Goal: Task Accomplishment & Management: Complete application form

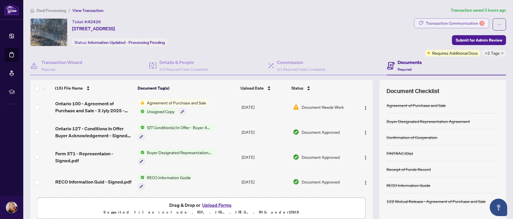
click at [448, 22] on div "Transaction Communication 1" at bounding box center [455, 23] width 59 height 9
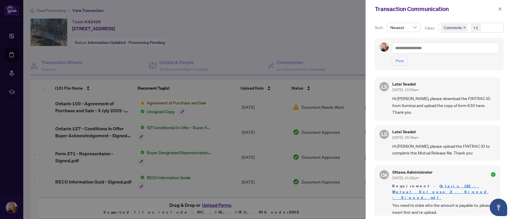
click at [314, 39] on div at bounding box center [256, 109] width 513 height 219
click at [500, 9] on icon "close" at bounding box center [500, 8] width 3 height 3
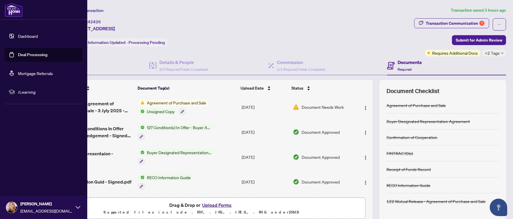
click at [31, 55] on link "Deal Processing" at bounding box center [32, 54] width 29 height 5
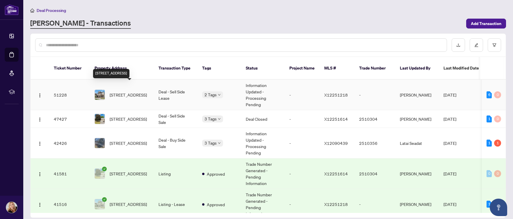
click at [118, 92] on span "[STREET_ADDRESS]" at bounding box center [128, 95] width 37 height 6
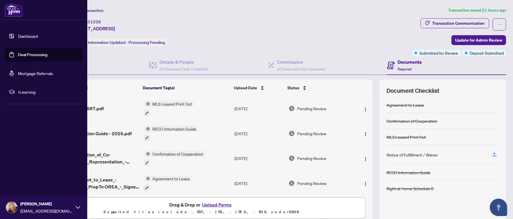
click at [23, 54] on link "Deal Processing" at bounding box center [32, 54] width 29 height 5
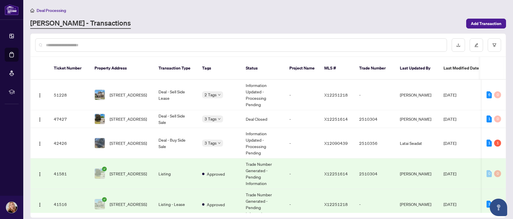
click at [344, 22] on div "[PERSON_NAME] - Transactions" at bounding box center [246, 23] width 433 height 10
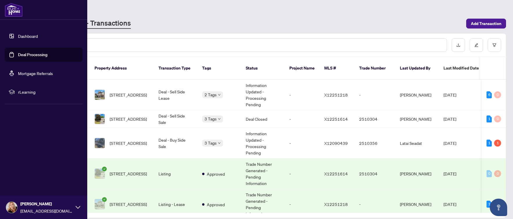
click at [38, 56] on link "Deal Processing" at bounding box center [32, 54] width 29 height 5
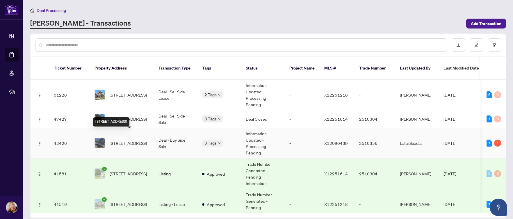
click at [120, 140] on span "[STREET_ADDRESS]" at bounding box center [128, 143] width 37 height 6
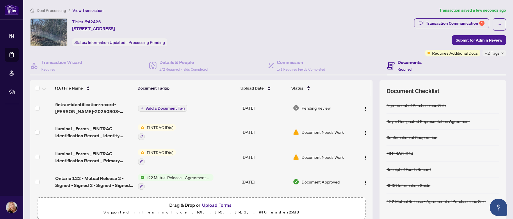
click at [156, 110] on span "Add a Document Tag" at bounding box center [165, 108] width 39 height 4
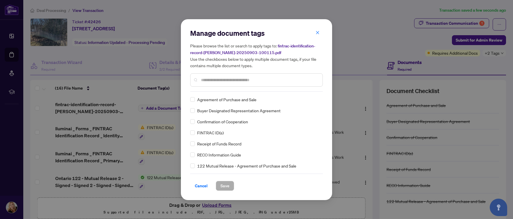
click at [234, 82] on input "text" at bounding box center [259, 80] width 117 height 6
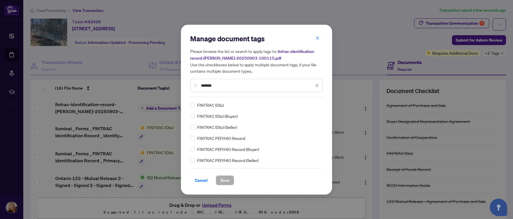
type input "*******"
click at [225, 181] on span "Save" at bounding box center [224, 180] width 9 height 9
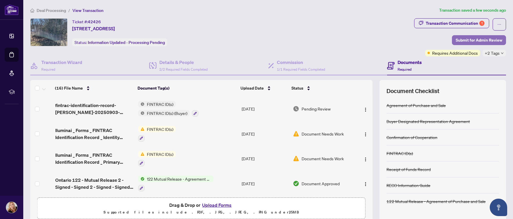
click at [469, 41] on span "Submit for Admin Review" at bounding box center [479, 39] width 47 height 9
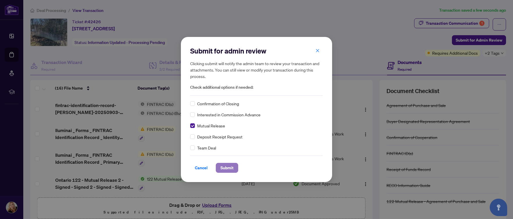
click at [227, 168] on span "Submit" at bounding box center [226, 167] width 13 height 9
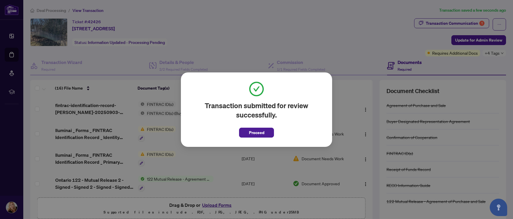
drag, startPoint x: 252, startPoint y: 134, endPoint x: 248, endPoint y: 133, distance: 3.8
click at [252, 134] on span "Proceed" at bounding box center [256, 132] width 15 height 9
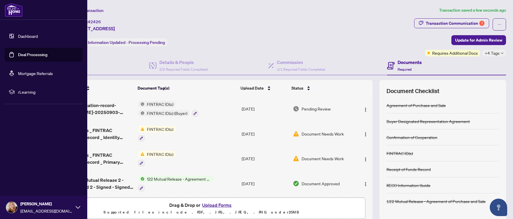
click at [29, 55] on link "Deal Processing" at bounding box center [32, 54] width 29 height 5
